Goal: Task Accomplishment & Management: Use online tool/utility

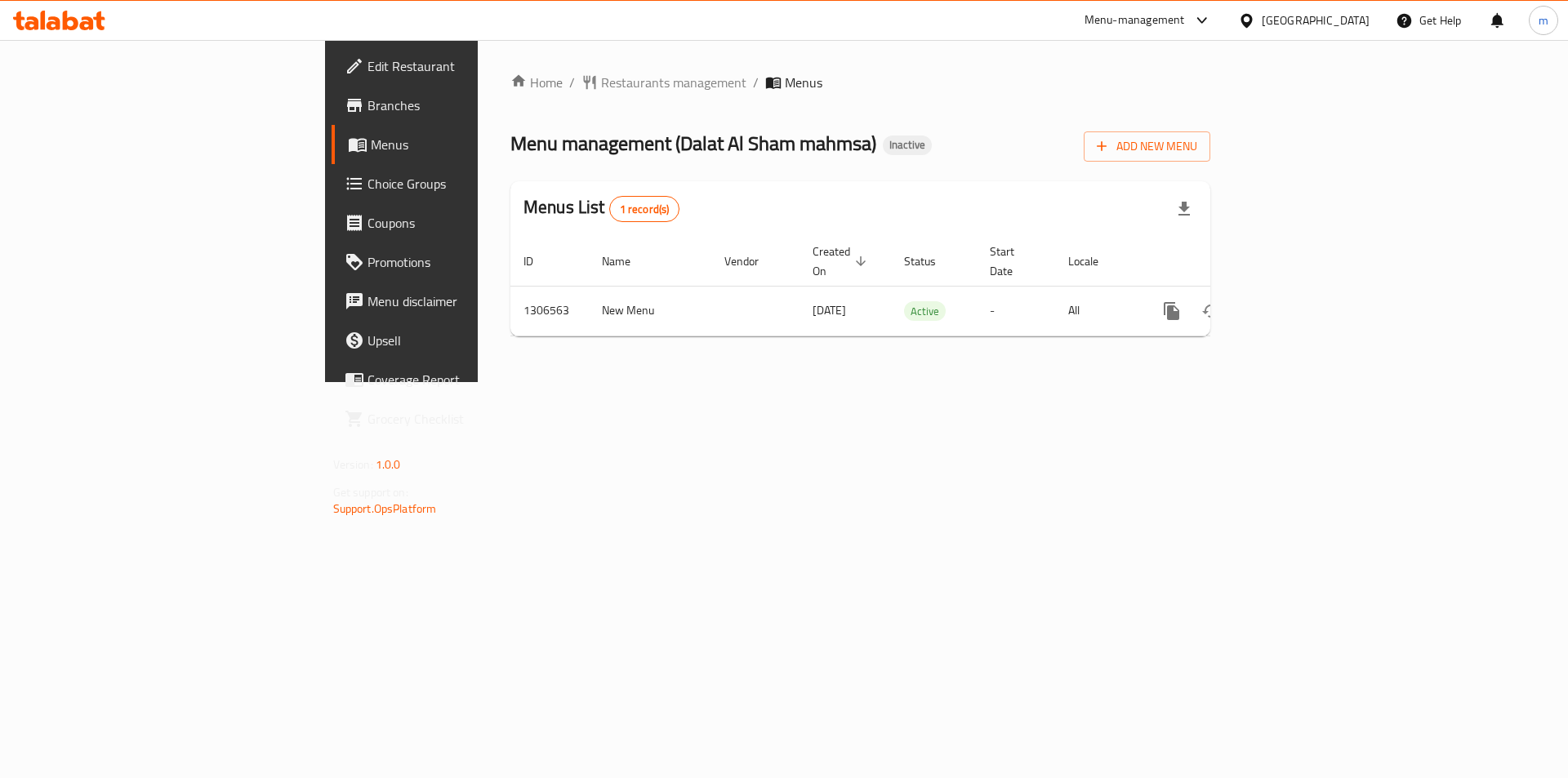
click at [1210, 128] on div "Add New Menu" at bounding box center [1147, 143] width 127 height 37
click at [1210, 130] on div "Add New Menu" at bounding box center [1147, 143] width 127 height 37
click at [1197, 147] on span "Add New Menu" at bounding box center [1147, 146] width 100 height 20
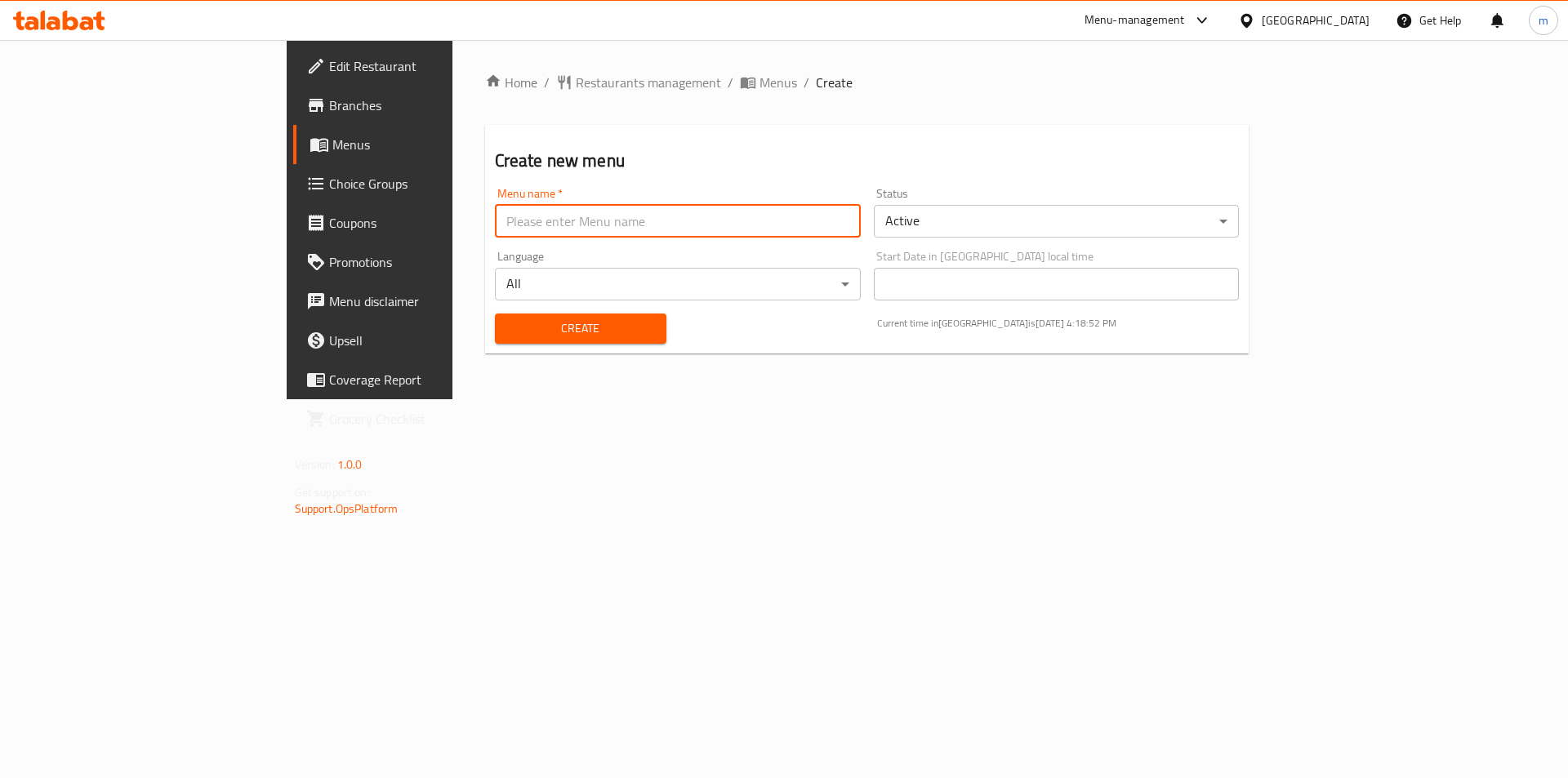
click at [861, 229] on input "text" at bounding box center [678, 221] width 366 height 33
type input "ل"
type input "[GEOGRAPHIC_DATA] 20/8"
click at [570, 325] on span "Create" at bounding box center [580, 328] width 145 height 20
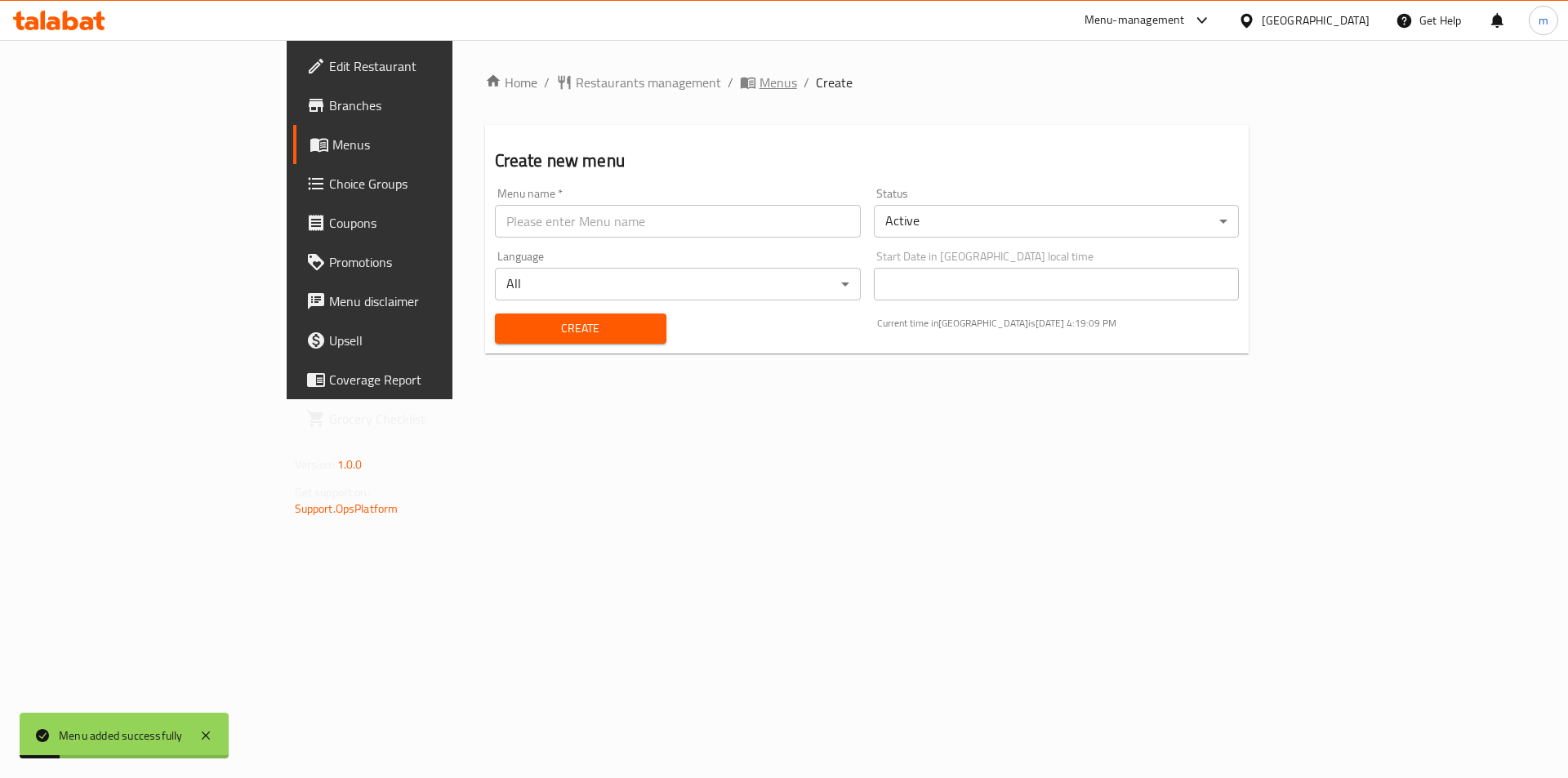
click at [740, 73] on span "Menus" at bounding box center [768, 83] width 57 height 19
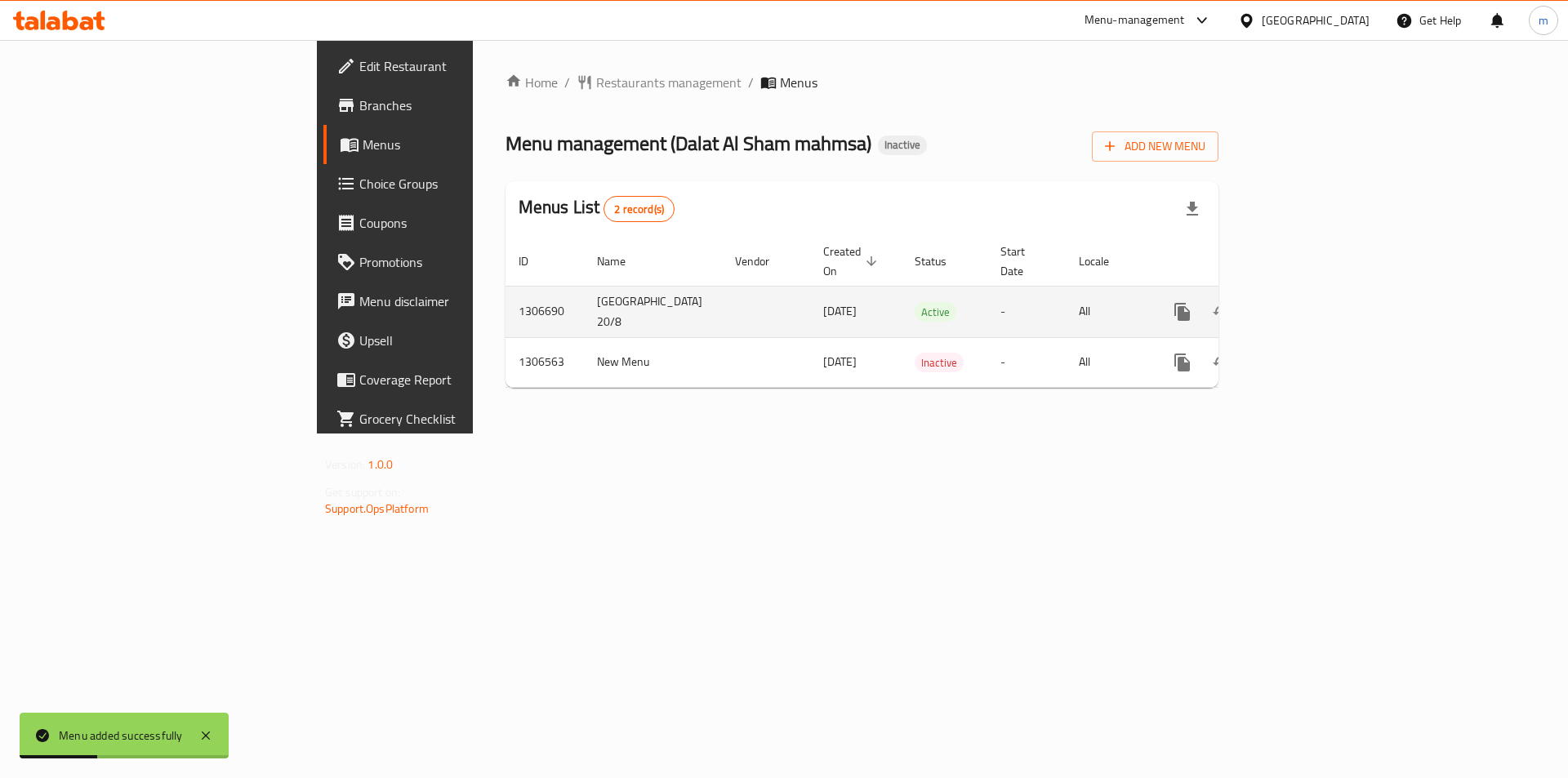
click at [1320, 299] on link "enhanced table" at bounding box center [1300, 312] width 40 height 40
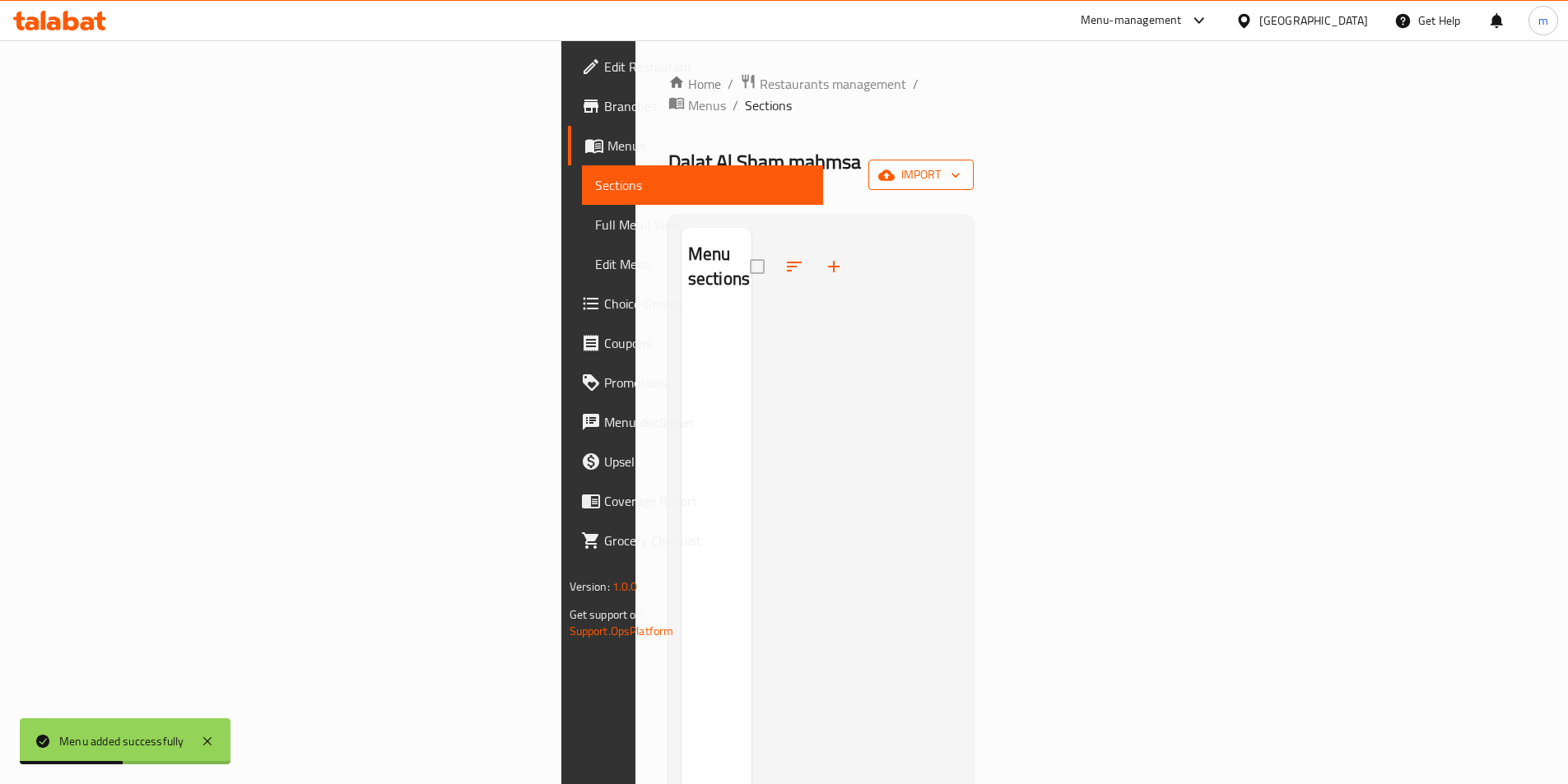
click at [974, 160] on button "import" at bounding box center [921, 175] width 106 height 30
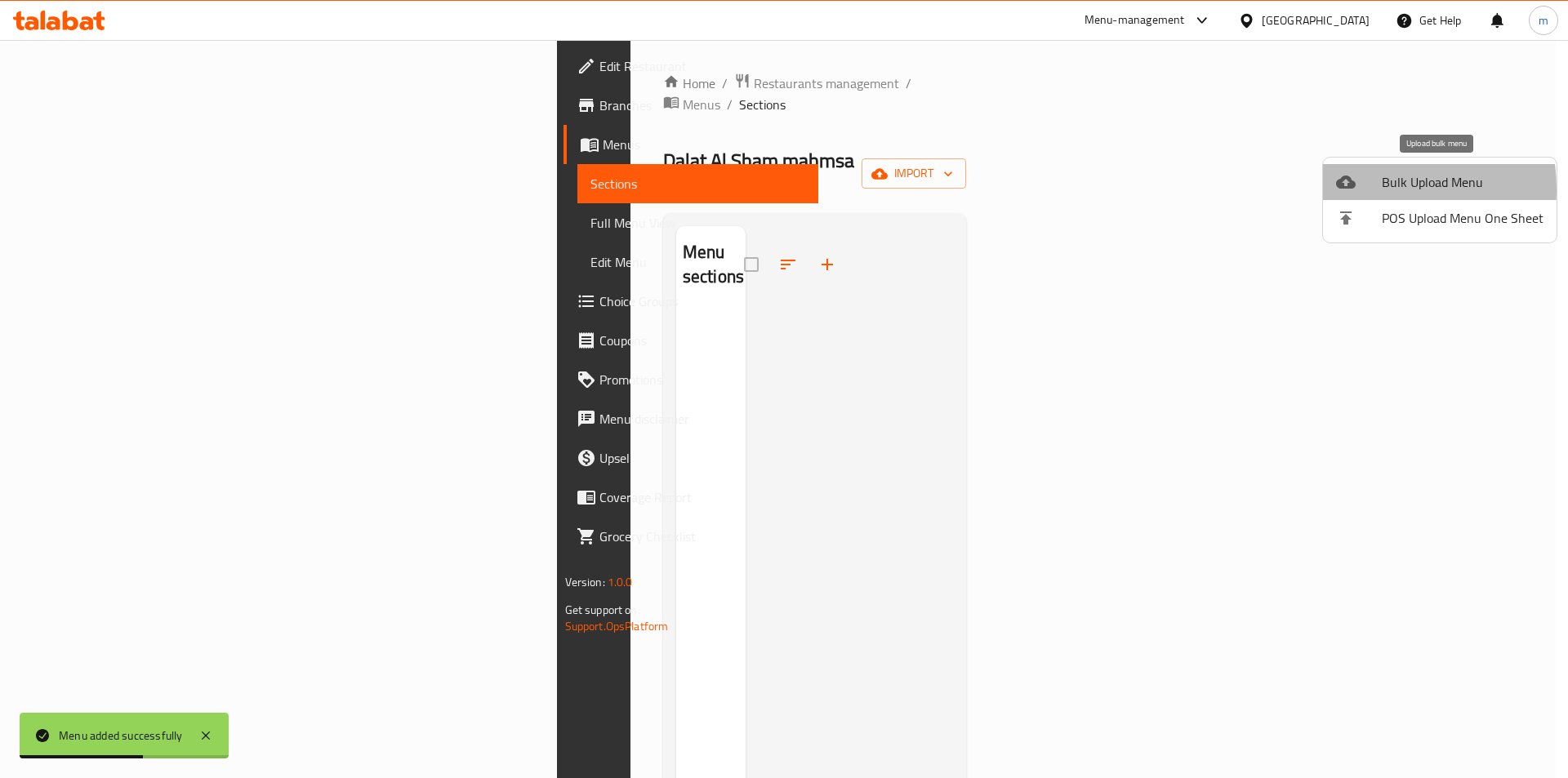
click at [1352, 189] on icon at bounding box center [1345, 182] width 19 height 19
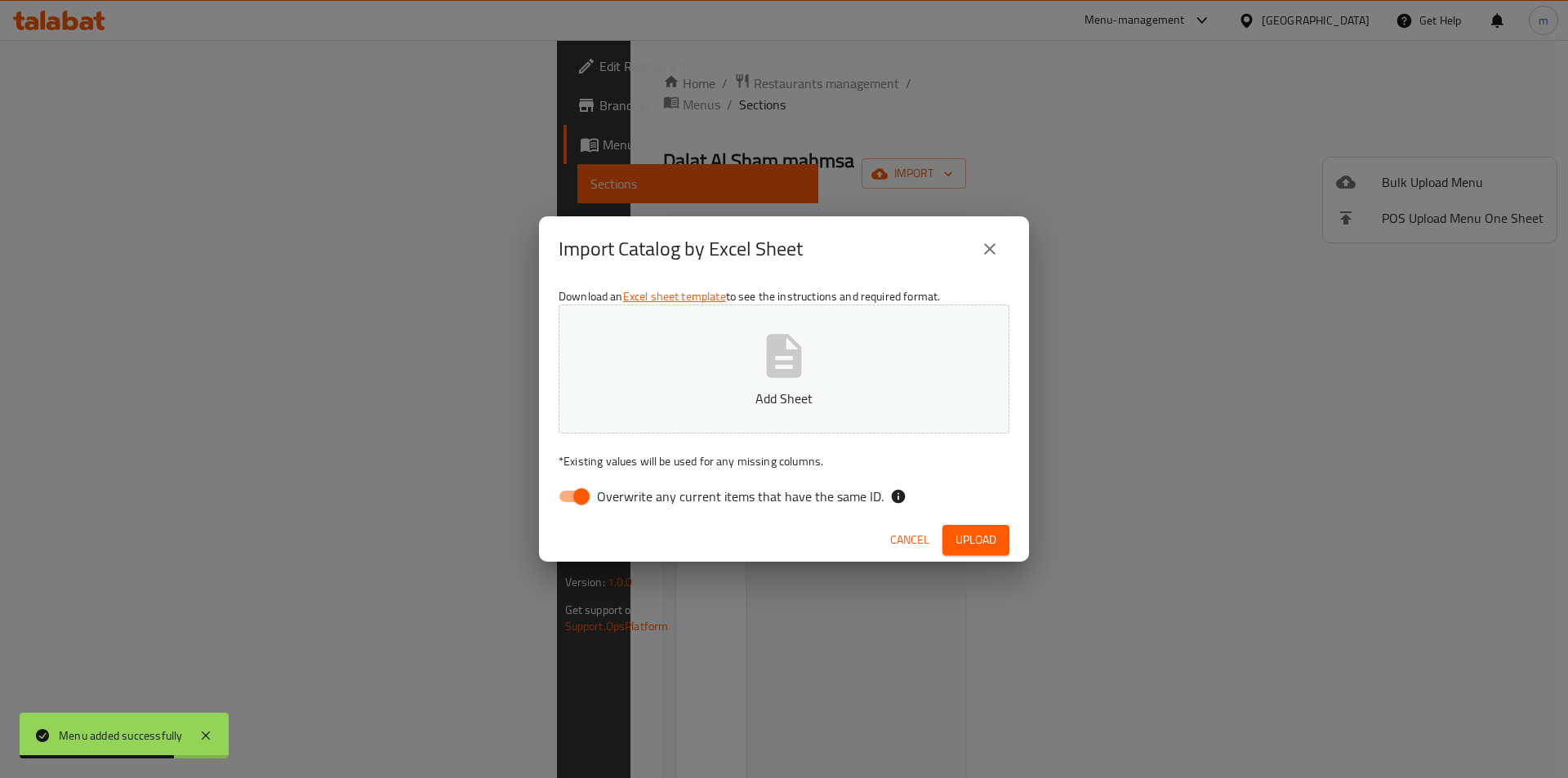
click at [555, 505] on input "Overwrite any current items that have the same ID." at bounding box center [582, 496] width 93 height 31
checkbox input "false"
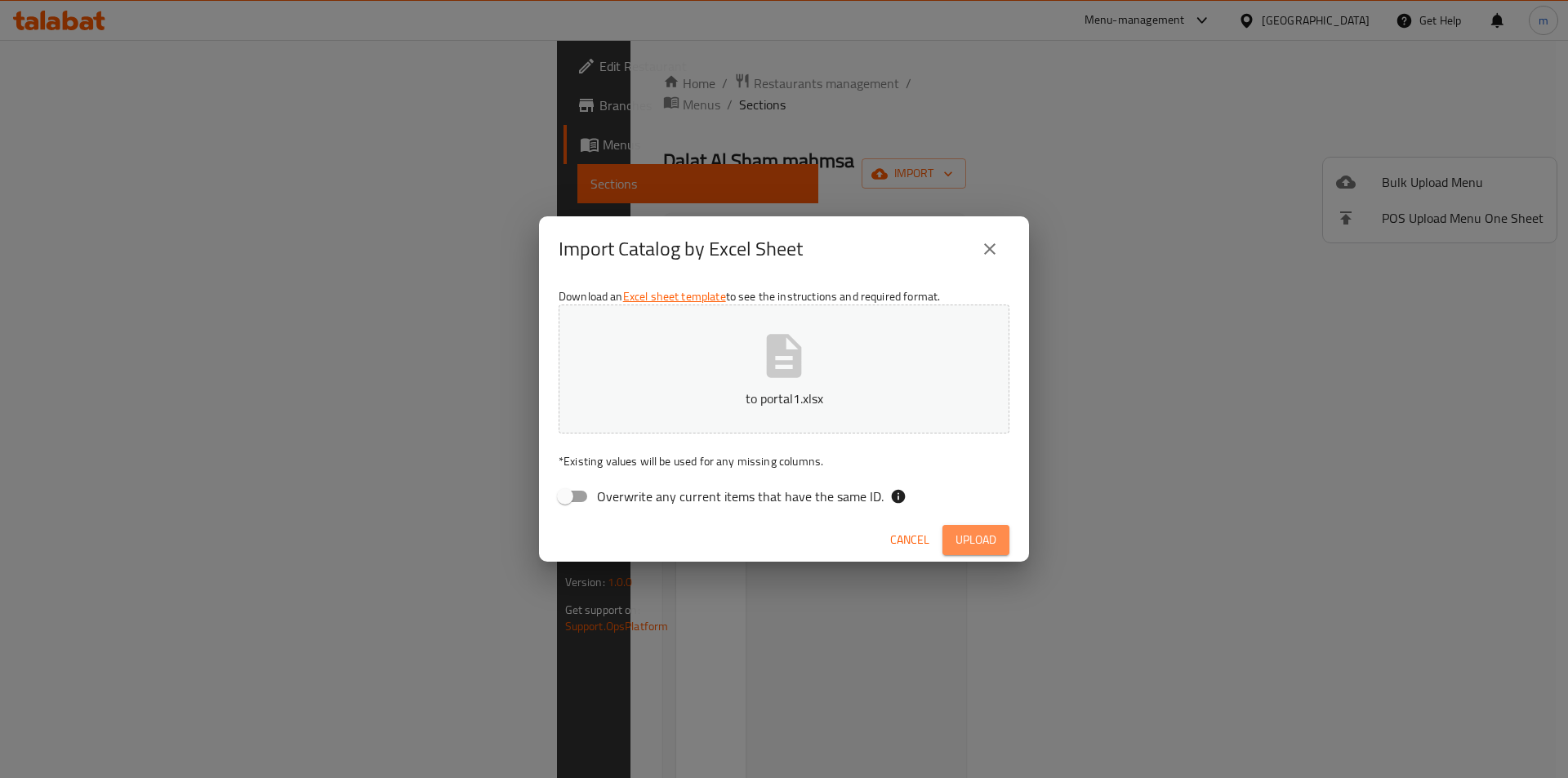
click at [953, 538] on button "Upload" at bounding box center [976, 540] width 67 height 30
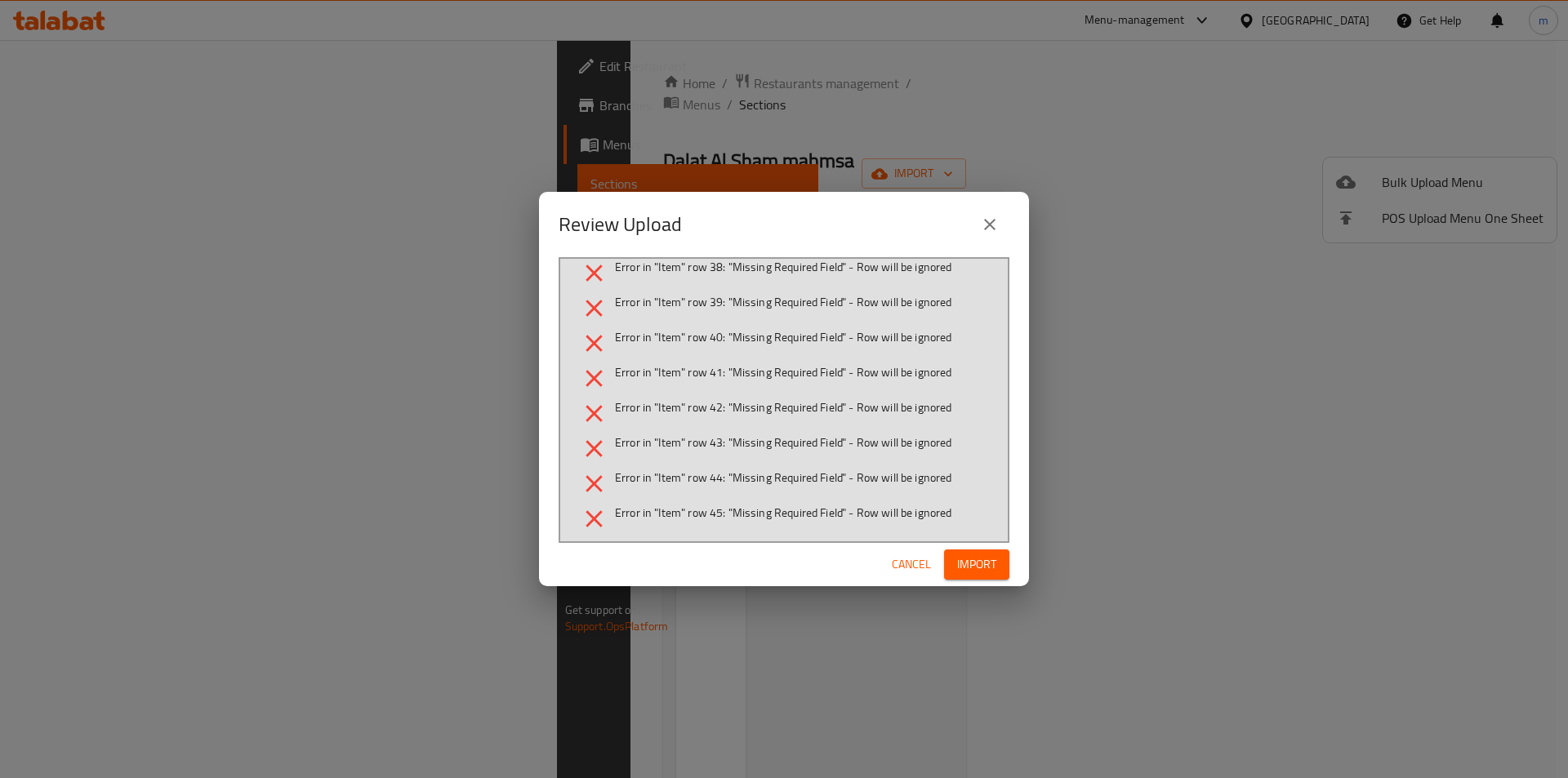
scroll to position [1388, 0]
click at [906, 567] on span "Cancel" at bounding box center [911, 564] width 40 height 20
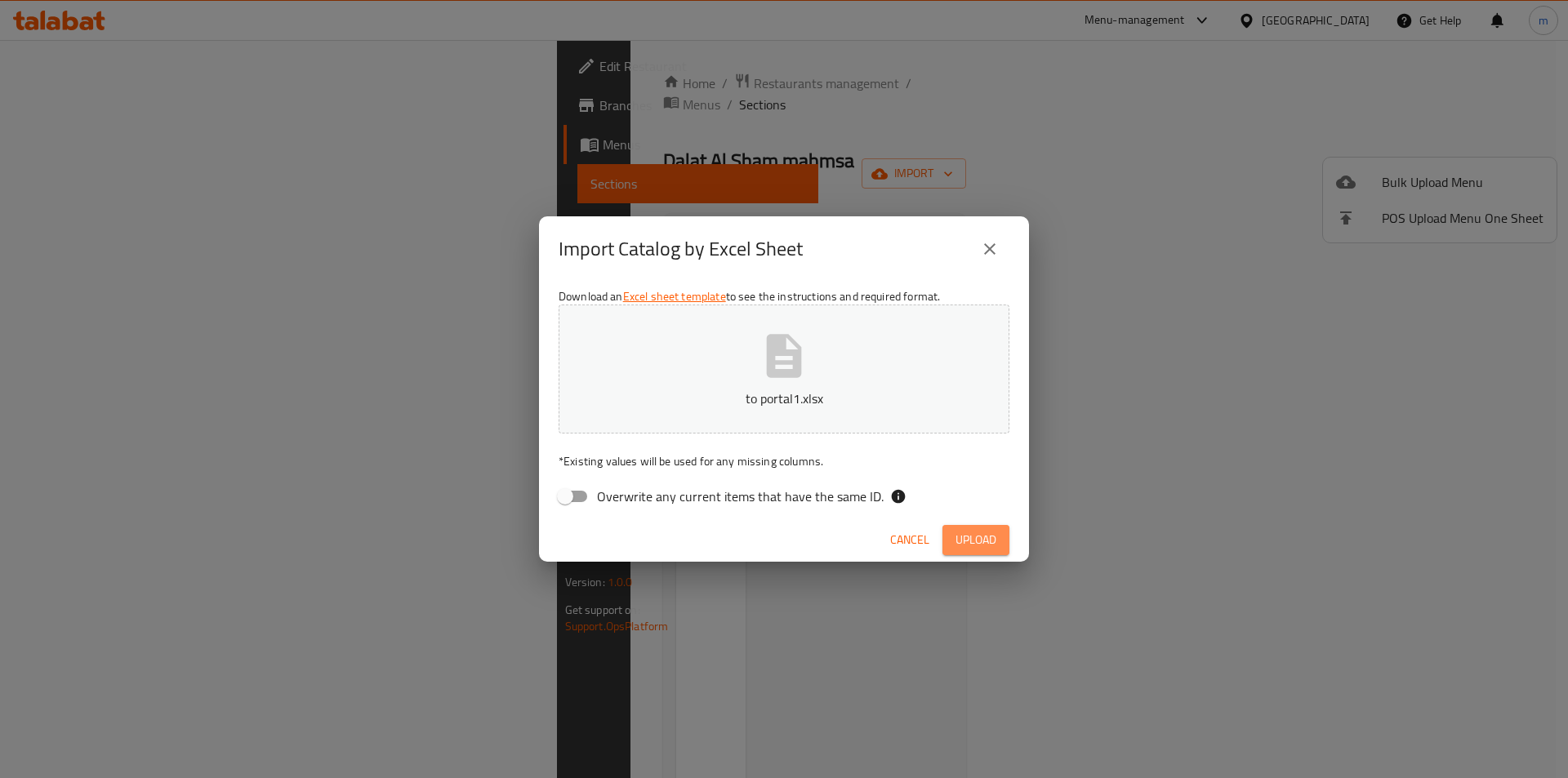
click at [994, 536] on span "Upload" at bounding box center [976, 539] width 40 height 20
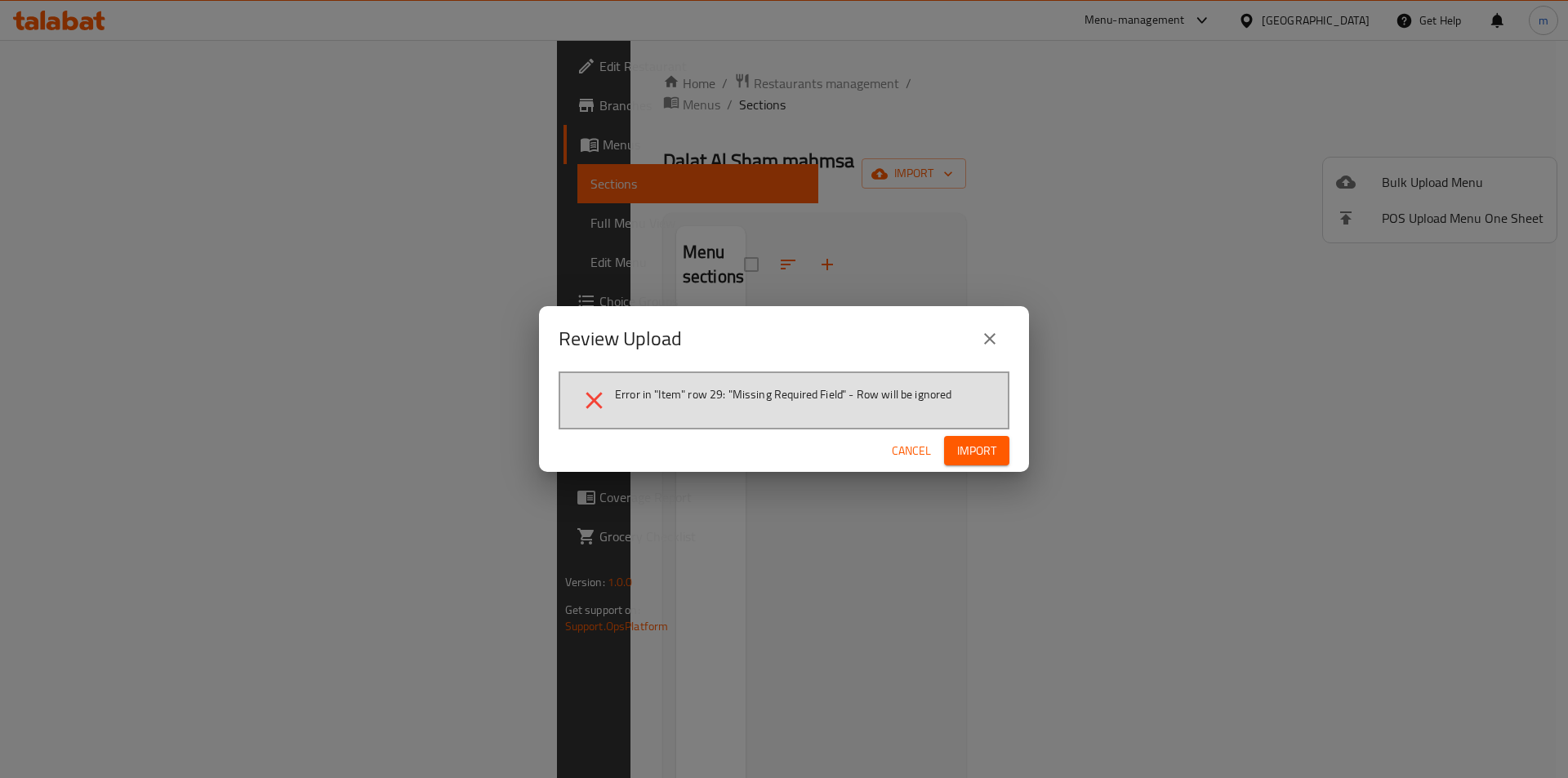
drag, startPoint x: 974, startPoint y: 449, endPoint x: 964, endPoint y: 438, distance: 14.9
click at [974, 449] on span "Import" at bounding box center [977, 451] width 40 height 20
